Goal: Transaction & Acquisition: Purchase product/service

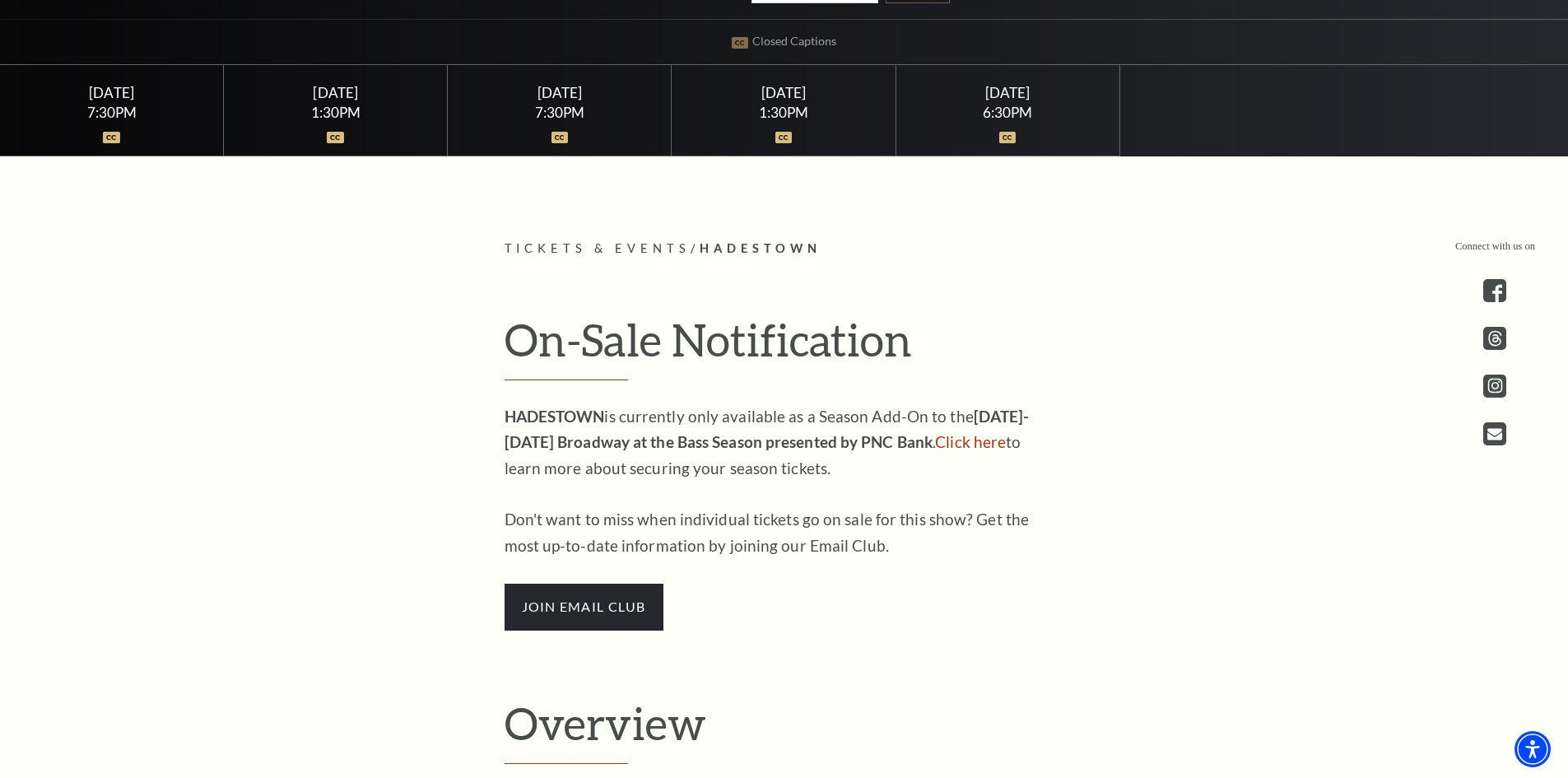
scroll to position [824, 0]
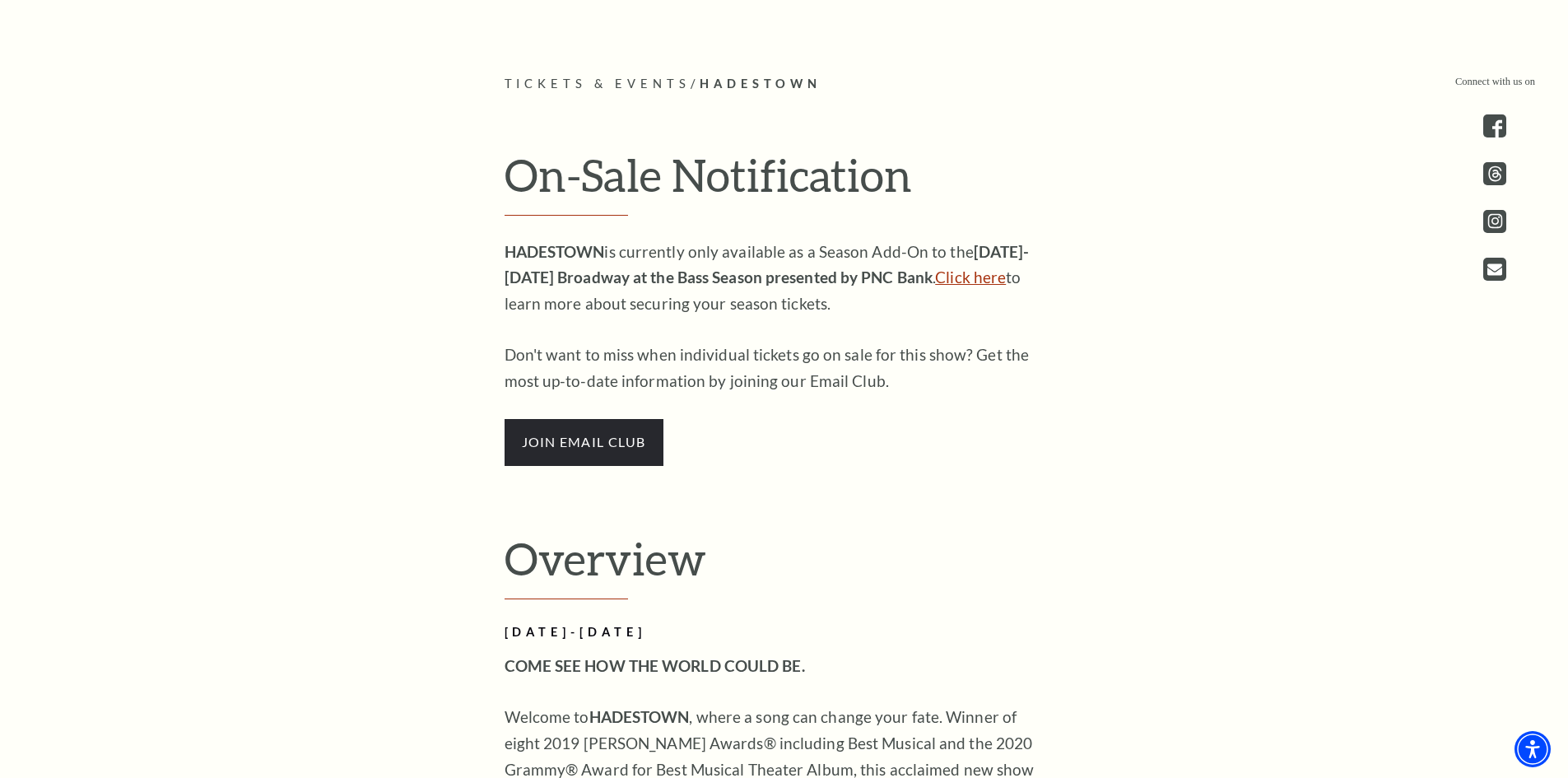
click at [964, 276] on link "Click here" at bounding box center [970, 277] width 70 height 19
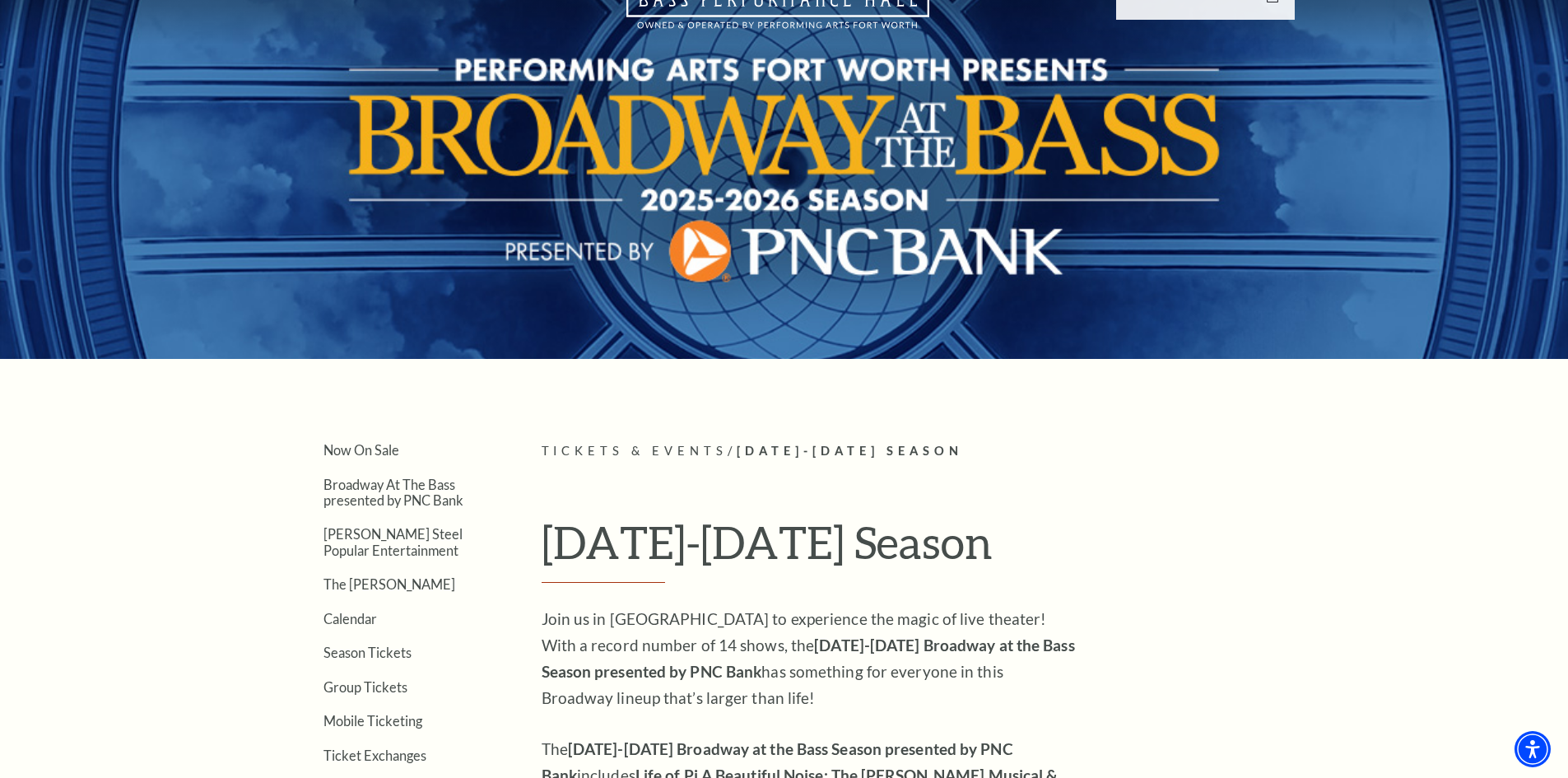
scroll to position [412, 0]
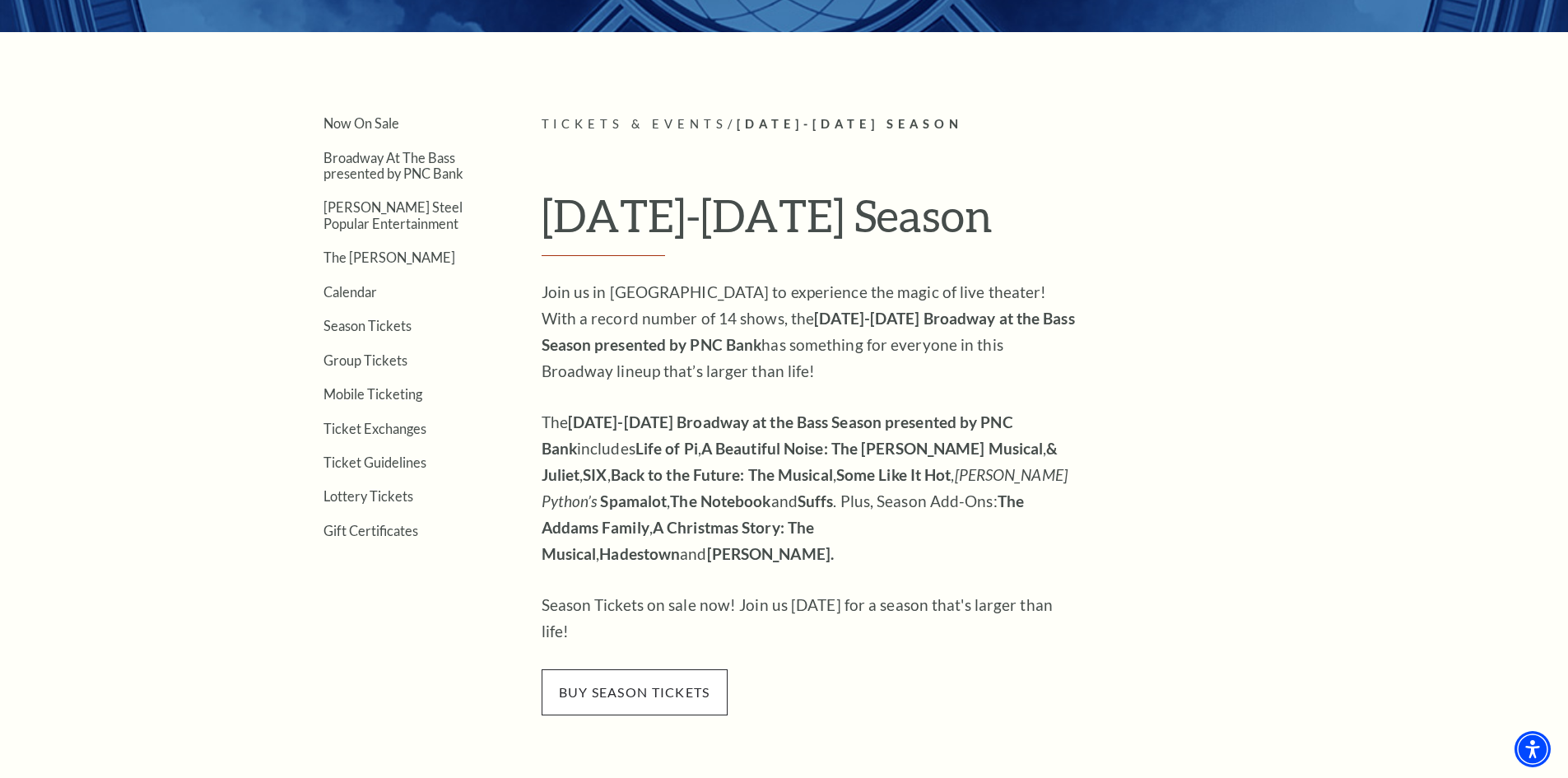
click at [688, 670] on span "buy season tickets" at bounding box center [635, 692] width 186 height 46
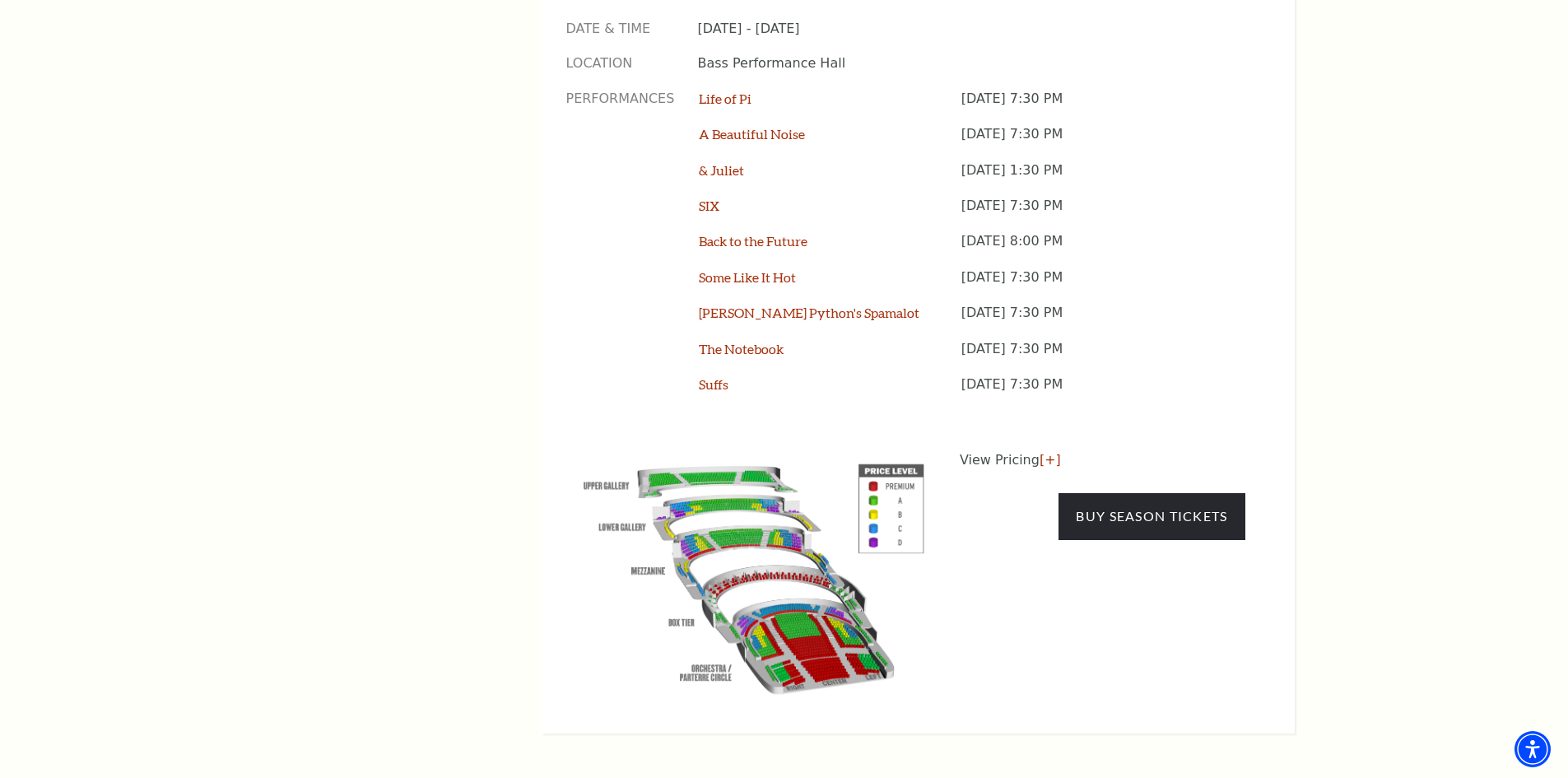
scroll to position [1482, 0]
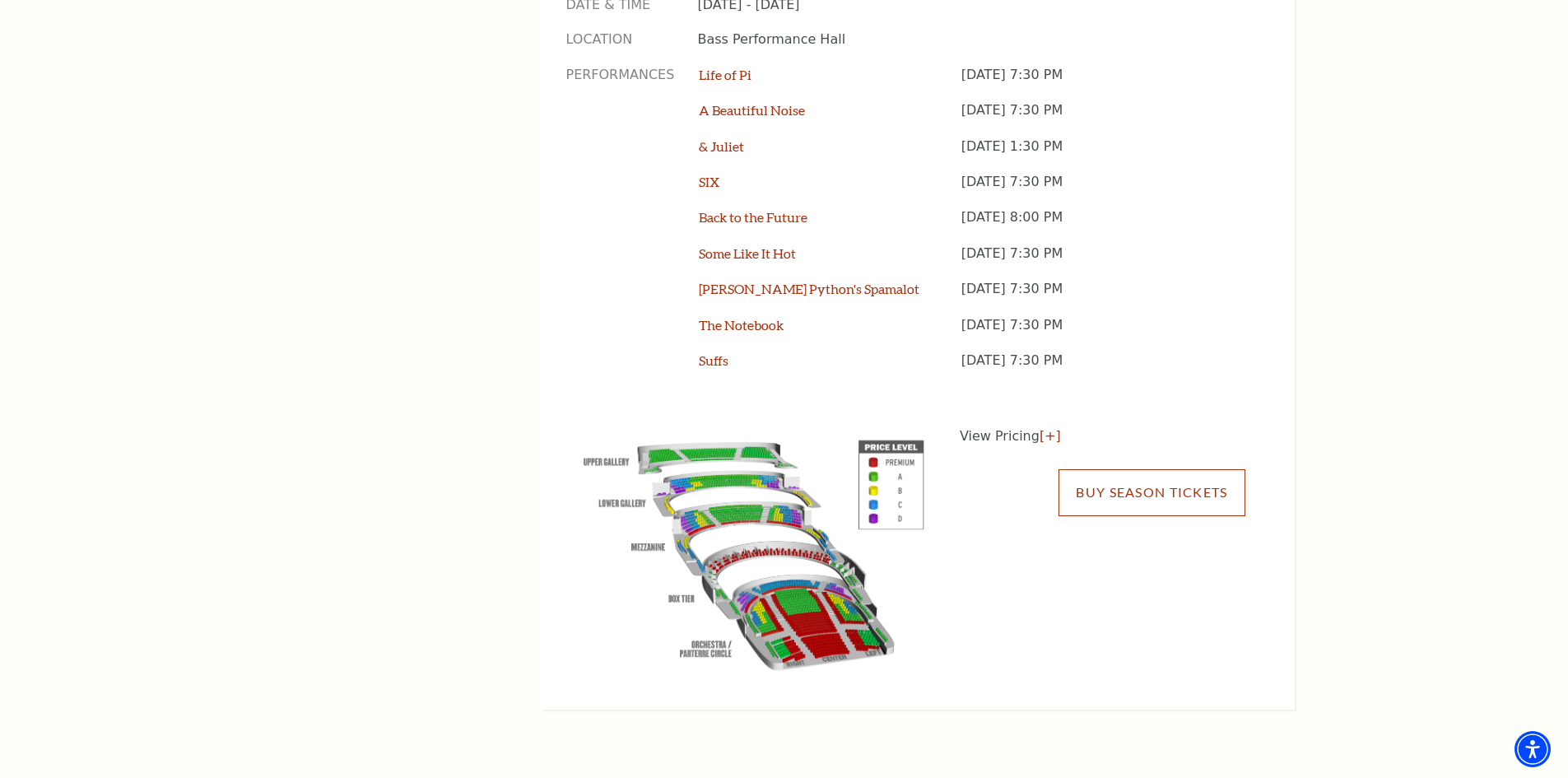
click at [1137, 469] on link "Buy Season Tickets" at bounding box center [1152, 492] width 186 height 46
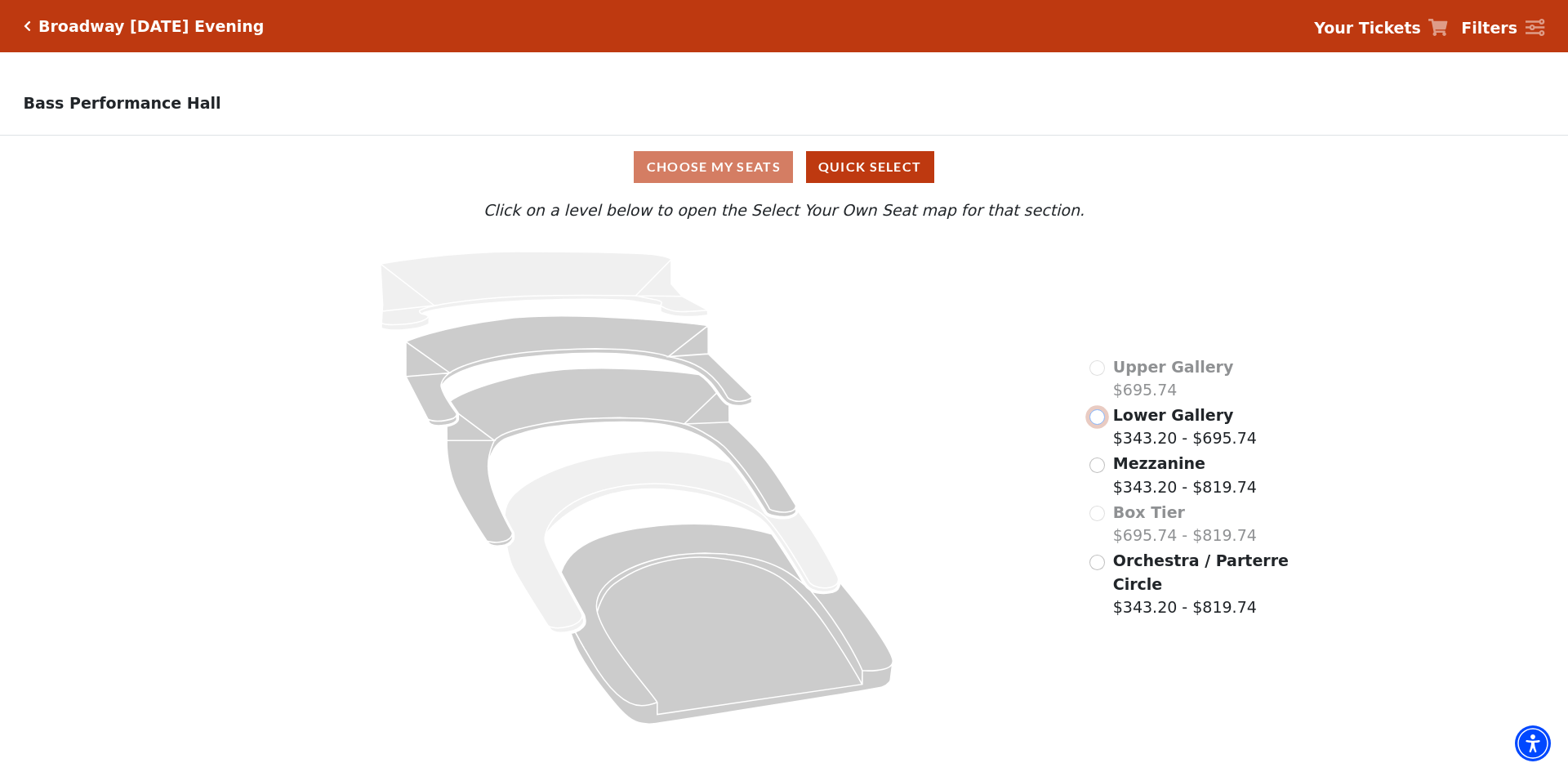
click at [1097, 423] on input "Lower Gallery$343.20 - $695.74\a" at bounding box center [1097, 417] width 15 height 15
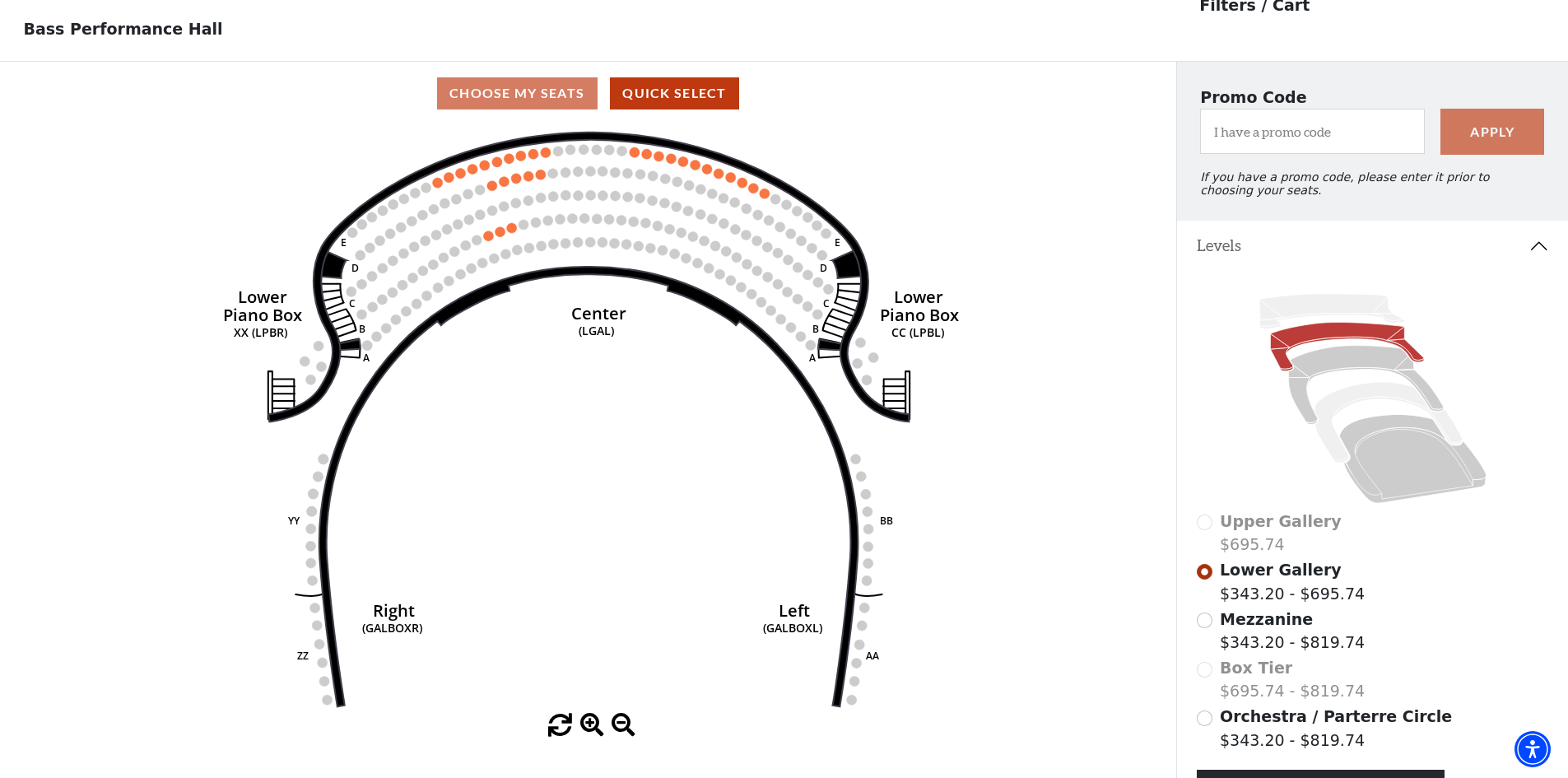
scroll to position [77, 0]
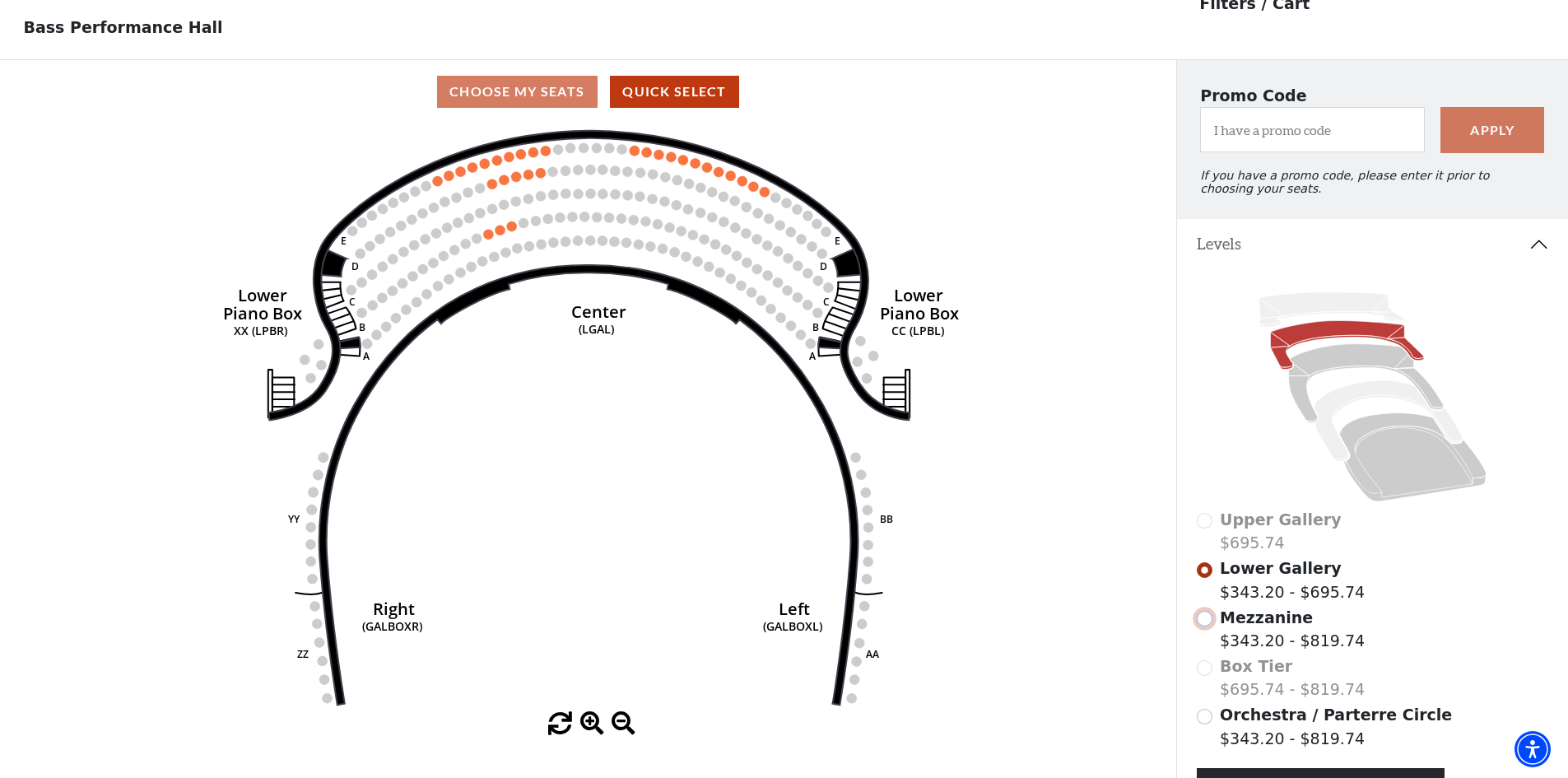
click at [1205, 627] on input "Mezzanine$343.20 - $819.74\a" at bounding box center [1205, 618] width 15 height 15
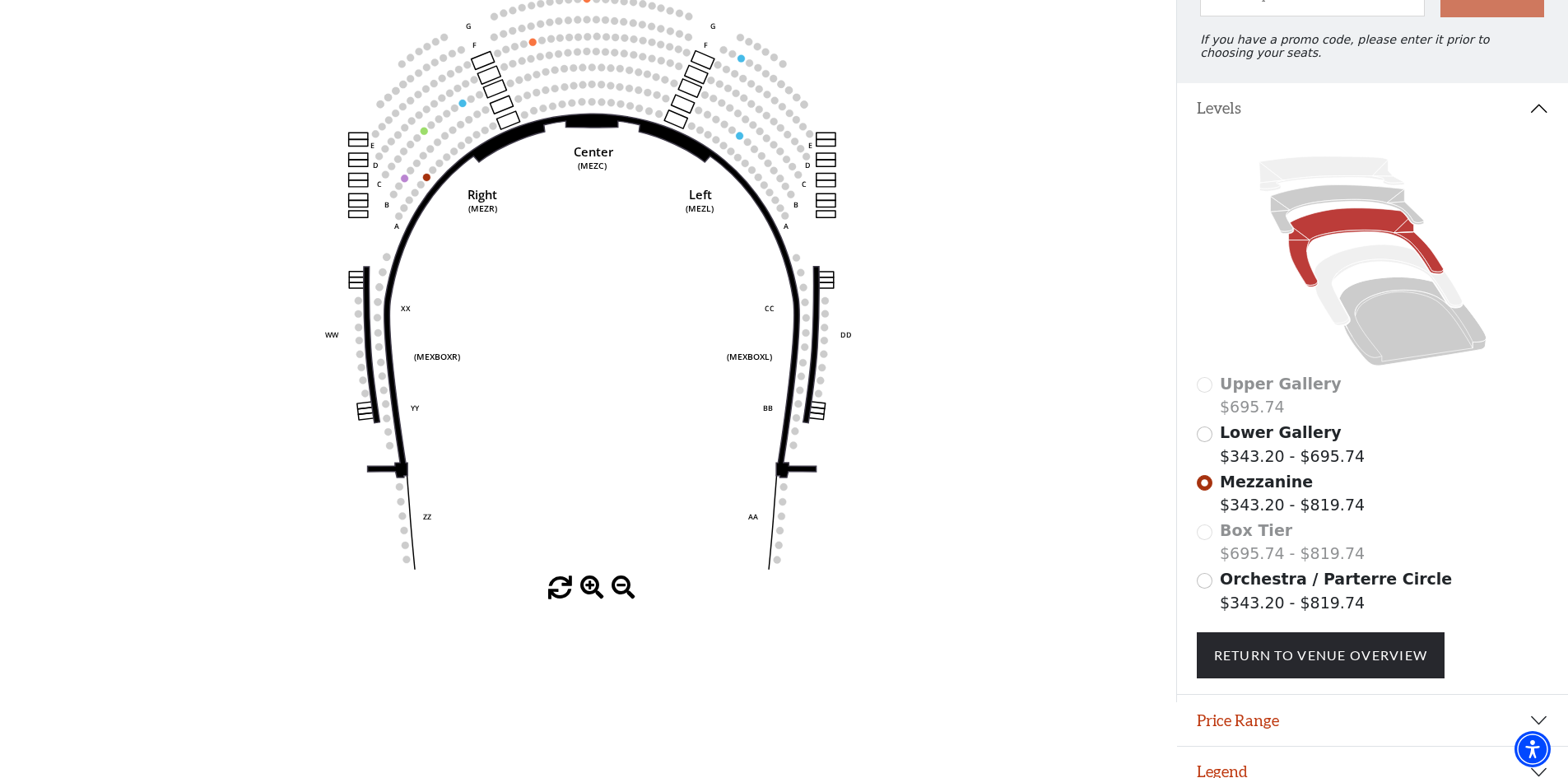
scroll to position [242, 0]
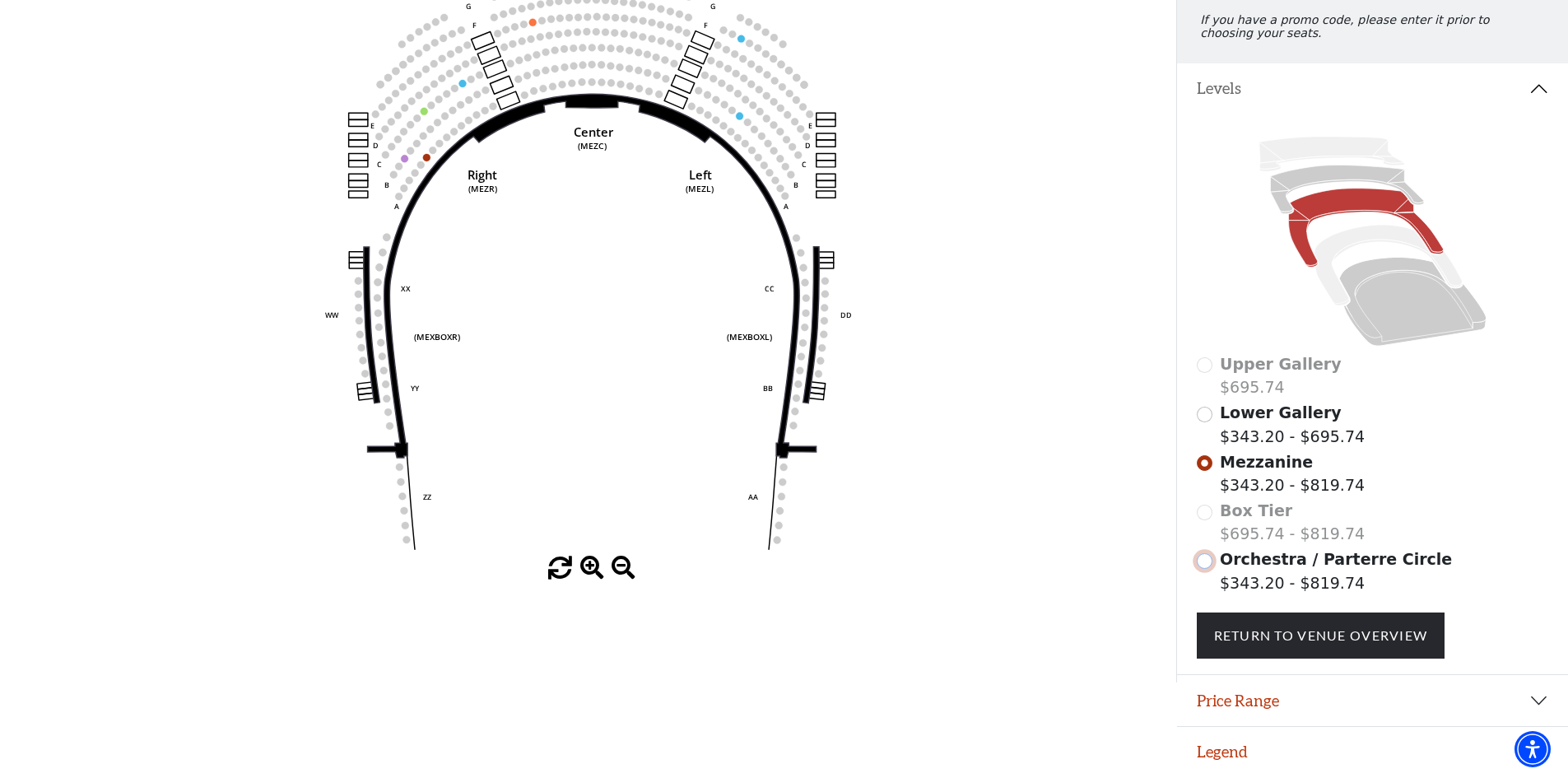
click at [1204, 561] on input "Orchestra / Parterre Circle$343.20 - $819.74\a" at bounding box center [1205, 561] width 15 height 15
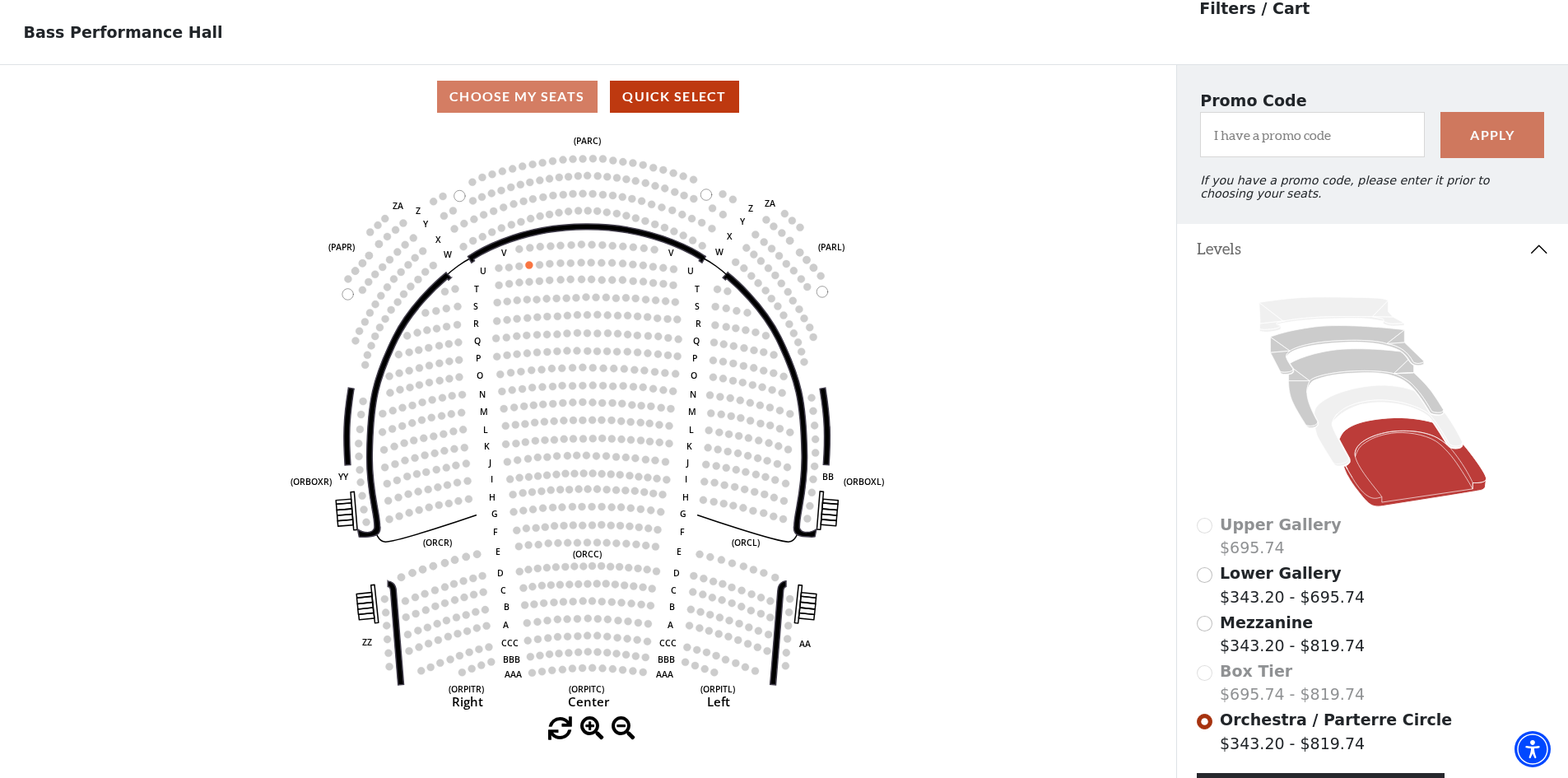
scroll to position [77, 0]
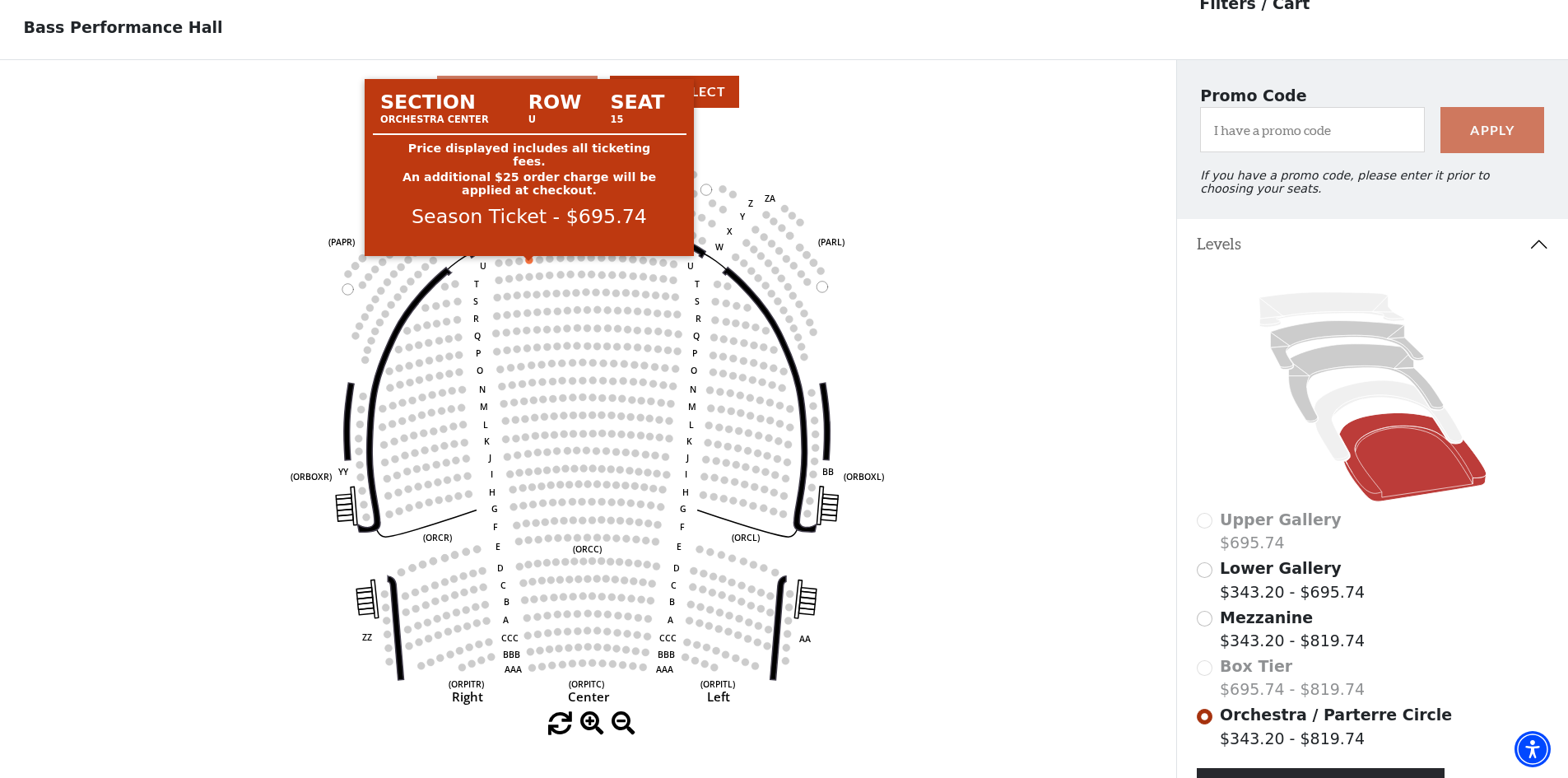
click at [528, 263] on circle at bounding box center [530, 260] width 8 height 8
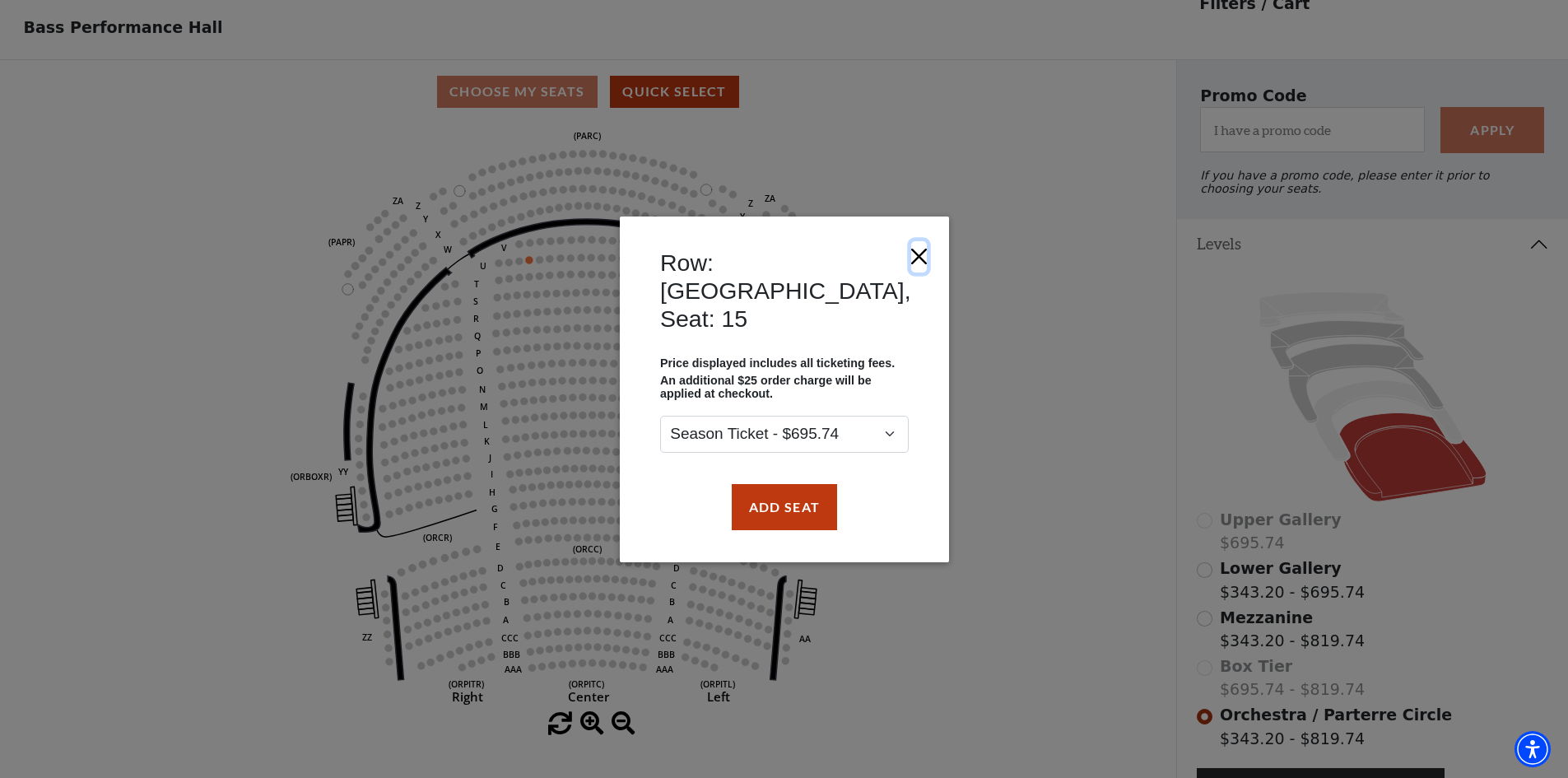
click at [910, 272] on button "Close" at bounding box center [918, 256] width 15 height 31
